Goal: Information Seeking & Learning: Learn about a topic

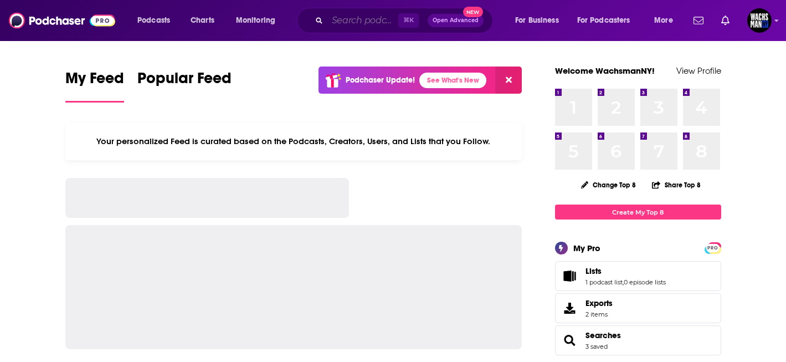
click at [359, 23] on input "Search podcasts, credits, & more..." at bounding box center [362, 21] width 71 height 18
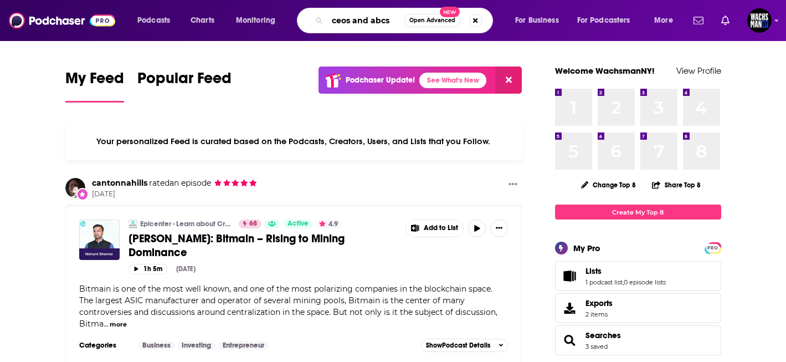
type input "ceos and abcs"
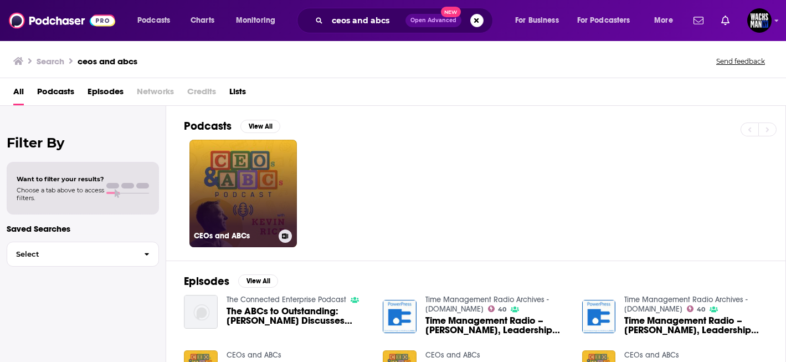
click at [247, 195] on link "CEOs and ABCs" at bounding box center [242, 193] width 107 height 107
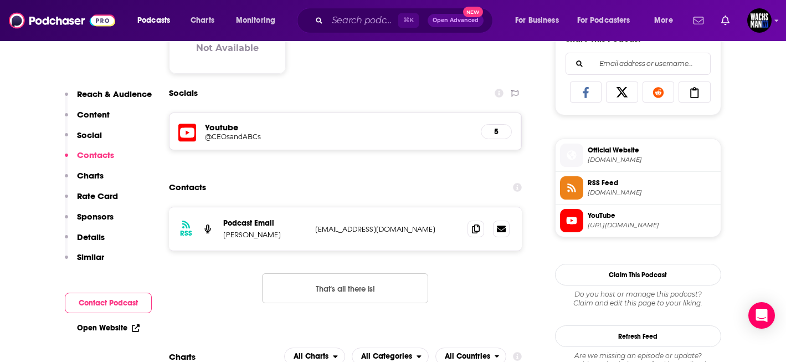
scroll to position [714, 0]
click at [475, 232] on icon at bounding box center [476, 227] width 8 height 9
click at [242, 139] on h5 "@CEOsandABCs" at bounding box center [293, 136] width 177 height 8
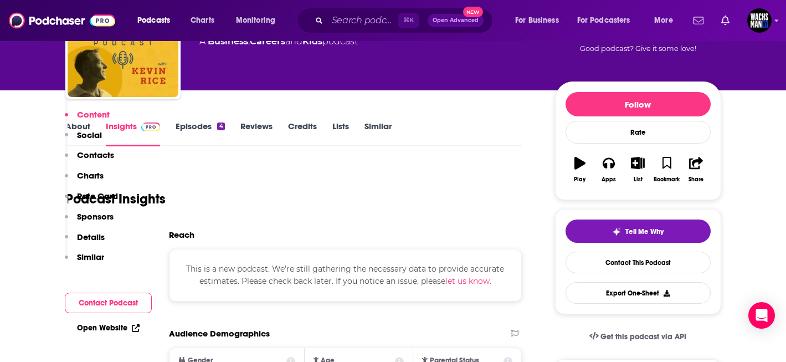
scroll to position [0, 0]
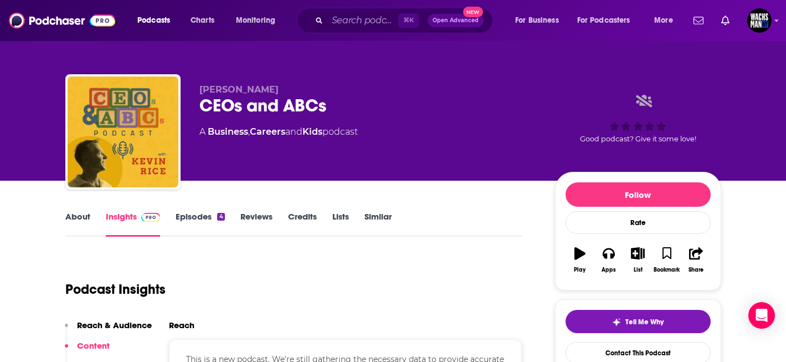
click at [83, 223] on link "About" at bounding box center [77, 223] width 25 height 25
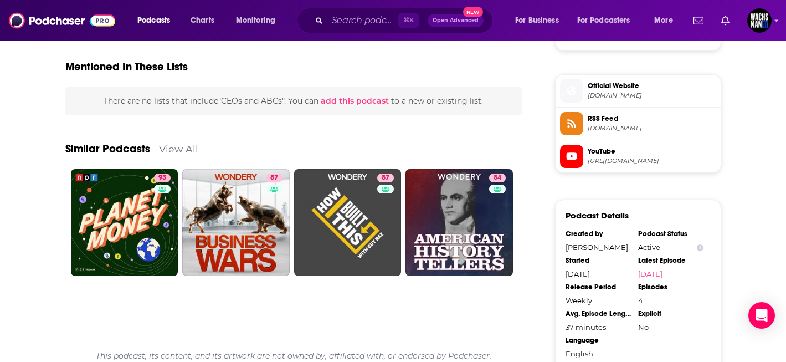
scroll to position [777, 0]
